Goal: Transaction & Acquisition: Subscribe to service/newsletter

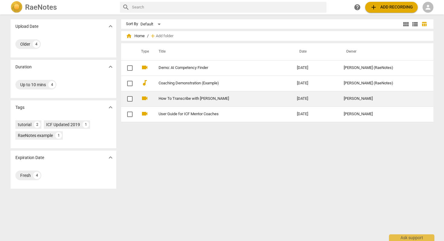
click at [203, 98] on link "How To Transcribe with [PERSON_NAME]" at bounding box center [217, 98] width 117 height 5
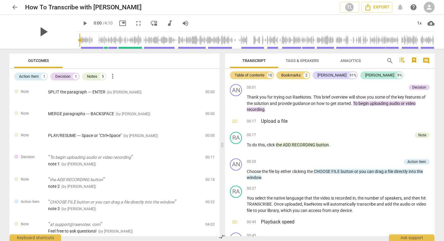
click at [36, 34] on span "play_arrow" at bounding box center [43, 32] width 16 height 16
click at [120, 21] on span "picture_in_picture" at bounding box center [122, 23] width 7 height 7
click at [39, 28] on span "pause" at bounding box center [43, 32] width 16 height 16
click at [133, 27] on button "fullscreen" at bounding box center [138, 23] width 11 height 11
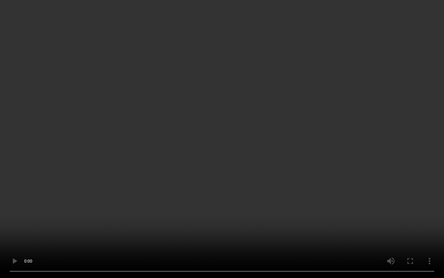
click at [172, 107] on video at bounding box center [222, 139] width 444 height 278
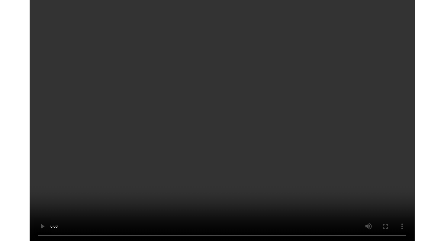
scroll to position [214, 0]
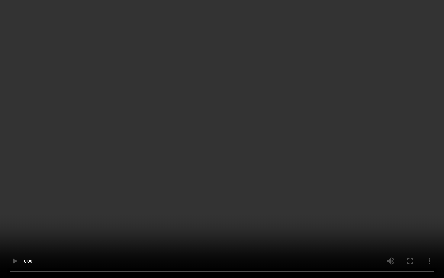
click at [11, 38] on video at bounding box center [222, 139] width 444 height 278
type input "115"
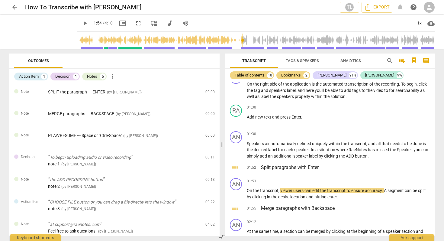
click at [14, 5] on span "arrow_back" at bounding box center [14, 7] width 7 height 7
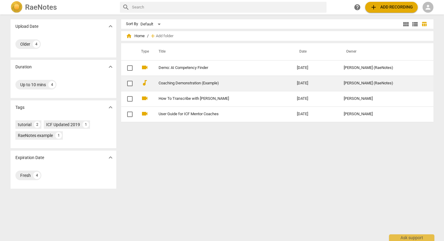
click at [188, 85] on link "Coaching Demonstration (Example)" at bounding box center [217, 83] width 117 height 5
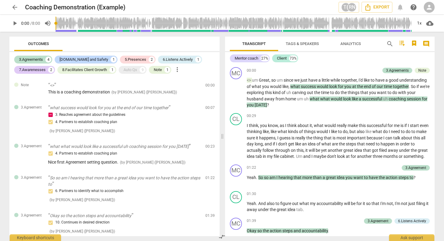
click at [15, 25] on span "play_arrow" at bounding box center [14, 23] width 7 height 7
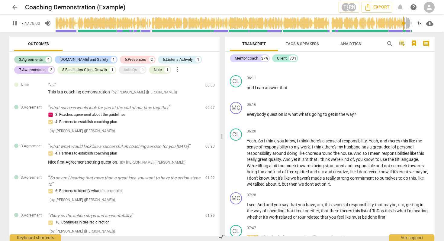
scroll to position [829, 0]
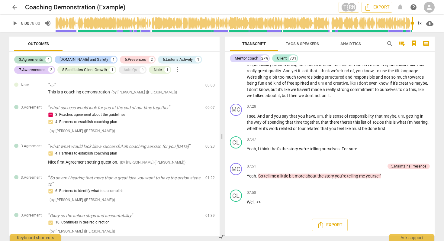
type input "480"
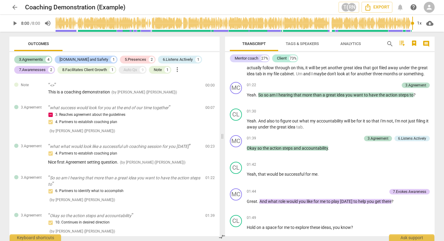
scroll to position [0, 0]
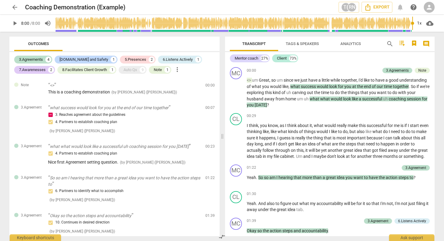
click at [302, 50] on button "Tags & Speakers" at bounding box center [302, 44] width 48 height 15
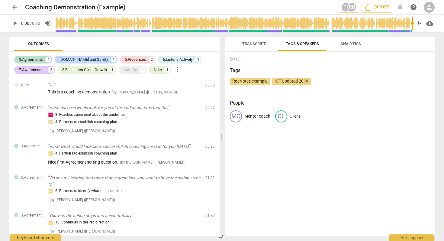
click at [267, 78] on div "RaeNotes example" at bounding box center [250, 81] width 40 height 7
click at [352, 41] on span "Analytics" at bounding box center [351, 44] width 35 height 8
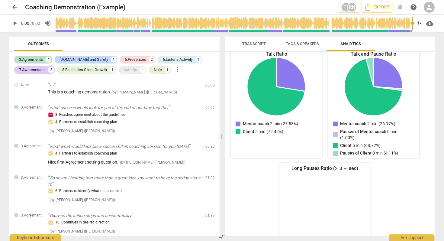
scroll to position [96, 0]
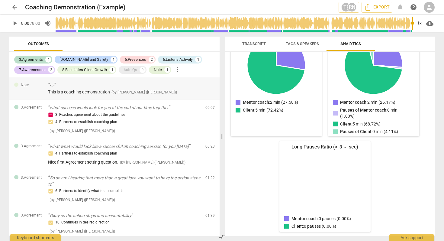
click at [151, 95] on div "Note <> This is a coaching demonstration ( by Tatiana (RaeNotes) ) 00:00" at bounding box center [114, 88] width 210 height 22
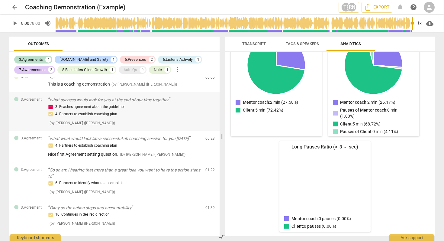
scroll to position [0, 0]
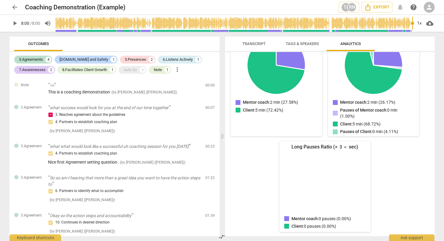
click at [62, 43] on span "Outcomes" at bounding box center [38, 44] width 48 height 8
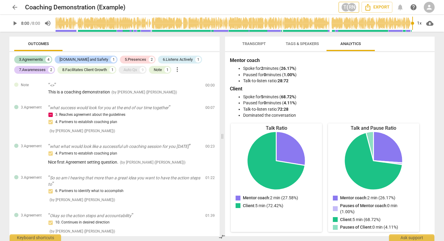
click at [354, 8] on div "RN" at bounding box center [352, 7] width 9 height 9
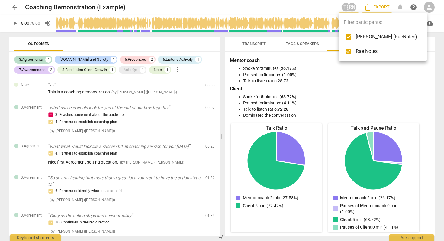
click at [374, 35] on span "[PERSON_NAME] (RaeNotes)" at bounding box center [386, 36] width 61 height 7
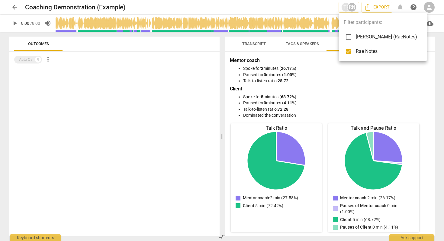
checkbox input "false"
click at [369, 50] on span "Rae Notes" at bounding box center [386, 51] width 61 height 7
checkbox input "false"
click at [353, 38] on input "checkbox" at bounding box center [349, 37] width 15 height 15
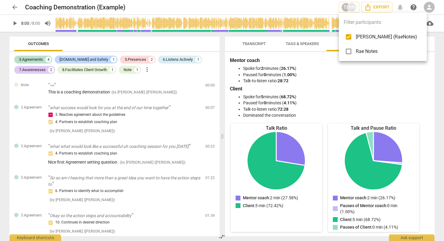
click at [353, 38] on input "checkbox" at bounding box center [349, 37] width 15 height 15
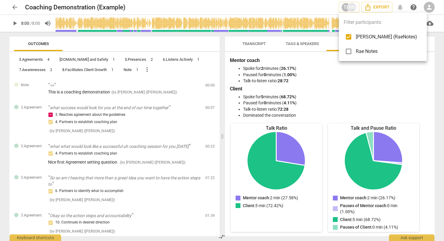
checkbox input "false"
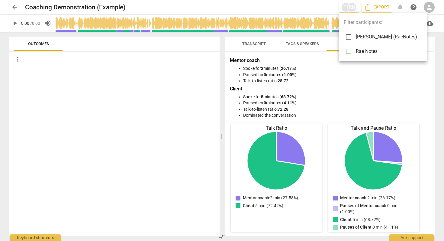
click at [350, 51] on input "checkbox" at bounding box center [349, 51] width 15 height 15
checkbox input "true"
click at [350, 35] on input "checkbox" at bounding box center [349, 37] width 15 height 15
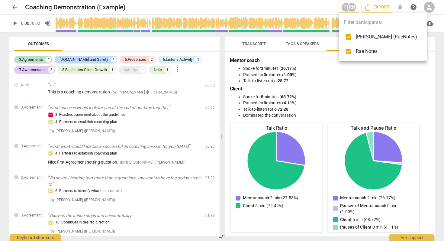
click at [350, 35] on input "checkbox" at bounding box center [349, 37] width 15 height 15
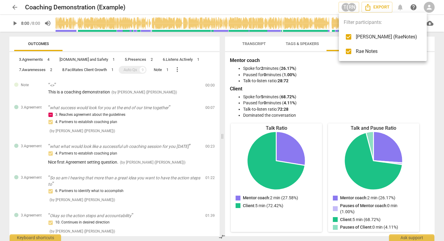
checkbox input "false"
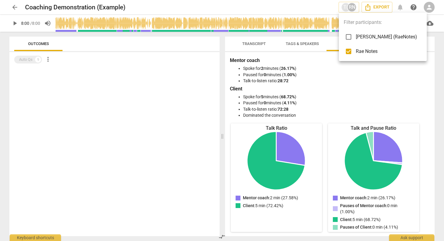
click at [349, 49] on input "checkbox" at bounding box center [349, 51] width 15 height 15
checkbox input "false"
click at [351, 10] on div at bounding box center [222, 120] width 444 height 241
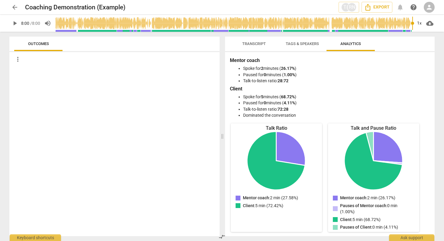
click at [415, 8] on span "help" at bounding box center [413, 7] width 7 height 7
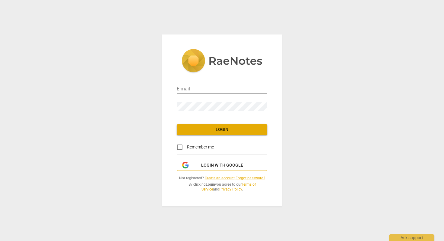
click at [209, 162] on span "Login with Google" at bounding box center [222, 165] width 42 height 6
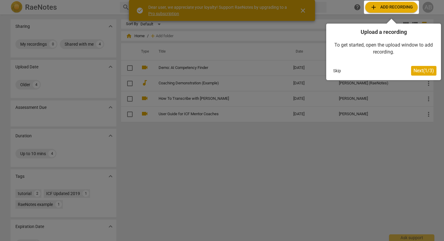
click at [412, 69] on button "Next ( 1 / 3 )" at bounding box center [424, 71] width 25 height 10
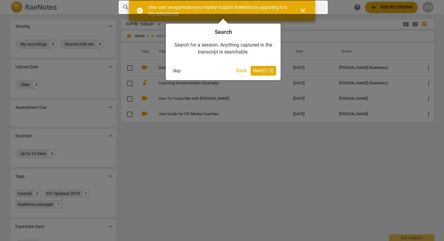
click at [266, 70] on span "Next ( 2 / 3 )" at bounding box center [263, 71] width 21 height 6
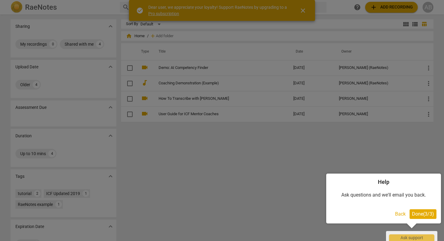
click at [420, 216] on span "Done ( 3 / 3 )" at bounding box center [423, 214] width 22 height 6
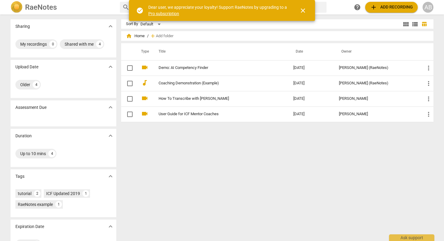
click at [254, 183] on div "Sort By Default view_module view_list table_chart home Home / add Add folder Ty…" at bounding box center [279, 127] width 317 height 217
click at [152, 15] on link "Pro subscription" at bounding box center [163, 13] width 31 height 5
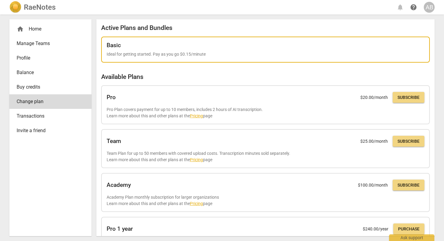
click at [196, 45] on div "Basic" at bounding box center [266, 45] width 318 height 7
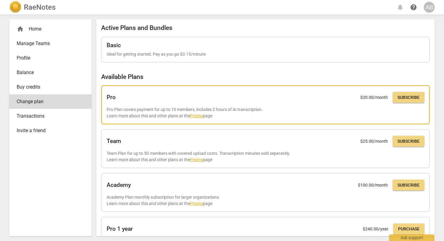
click at [197, 117] on link "Pricing" at bounding box center [196, 115] width 13 height 5
